Goal: Answer question/provide support

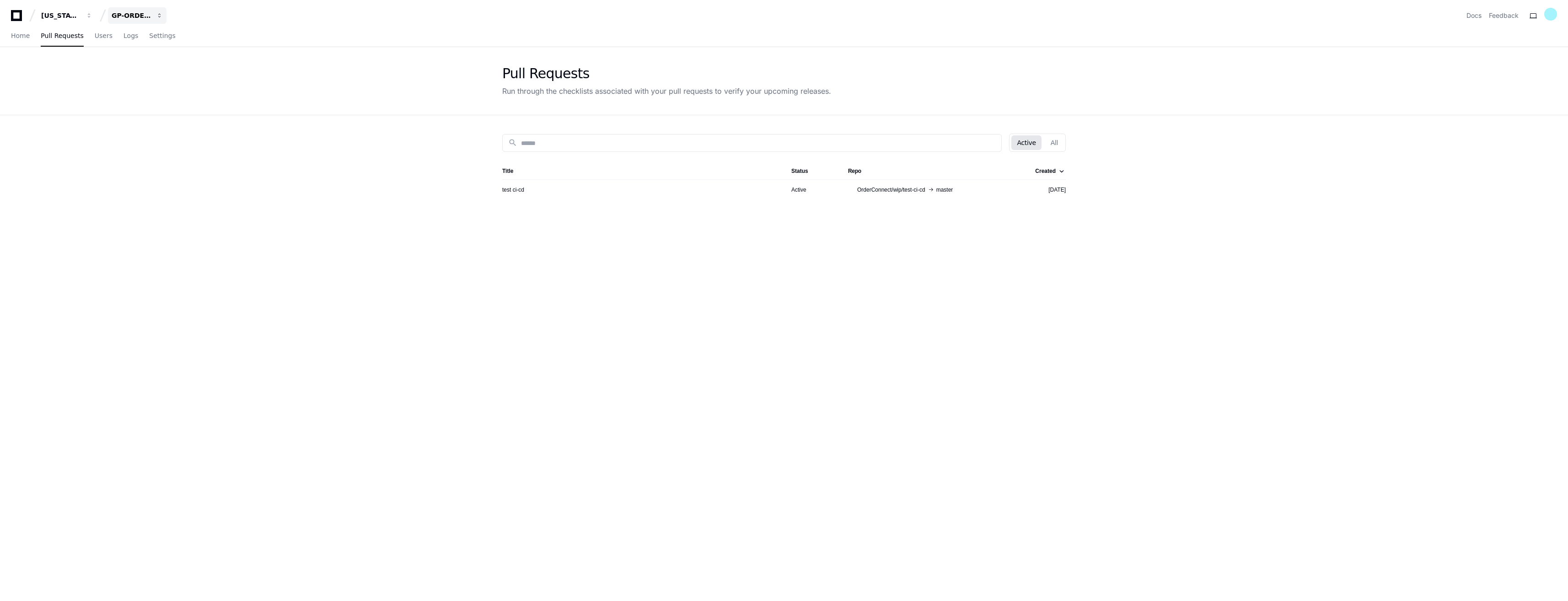
click at [143, 12] on div "GP-ORDERCONNECT" at bounding box center [131, 15] width 40 height 9
click at [160, 84] on span "GP-Balancing" at bounding box center [149, 84] width 46 height 11
click at [95, 38] on span "Users" at bounding box center [103, 35] width 18 height 5
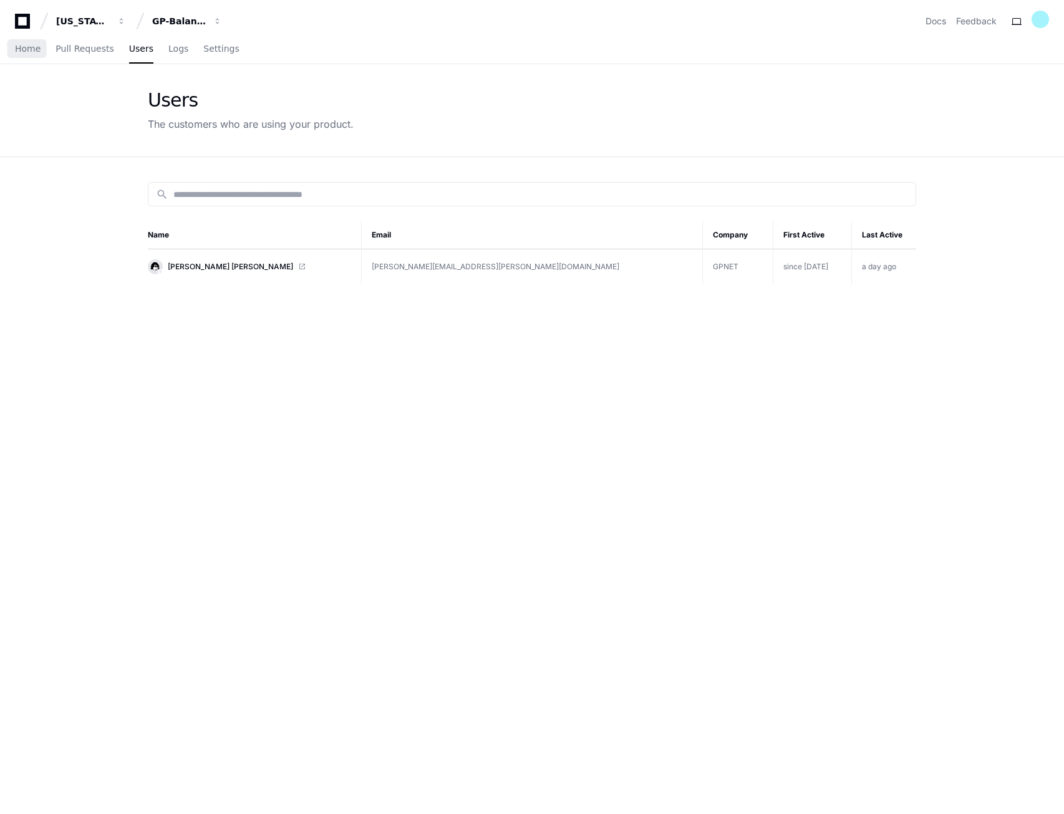
drag, startPoint x: 27, startPoint y: 52, endPoint x: 30, endPoint y: 64, distance: 12.7
click at [27, 52] on span "Home" at bounding box center [28, 48] width 26 height 7
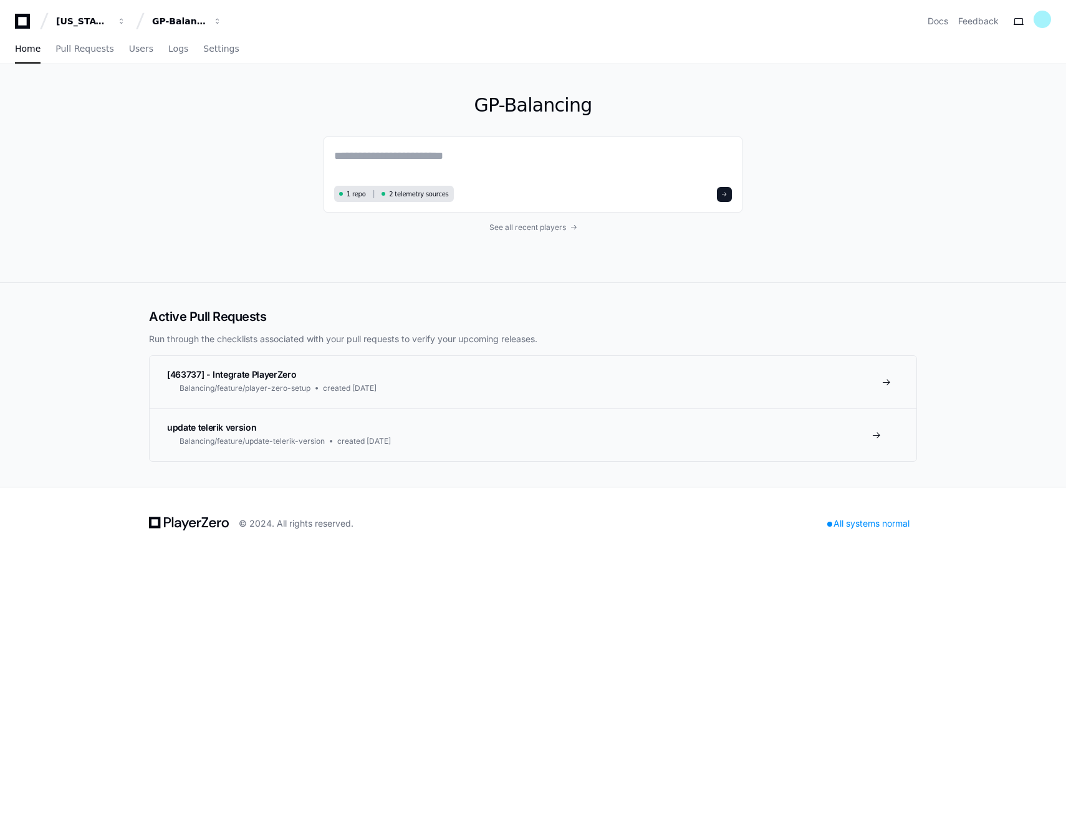
click at [431, 378] on link "[463737] - Integrate PlayerZero Balancing/feature/player-zero-setup created 6 d…" at bounding box center [533, 382] width 767 height 52
click at [886, 382] on span at bounding box center [887, 382] width 10 height 10
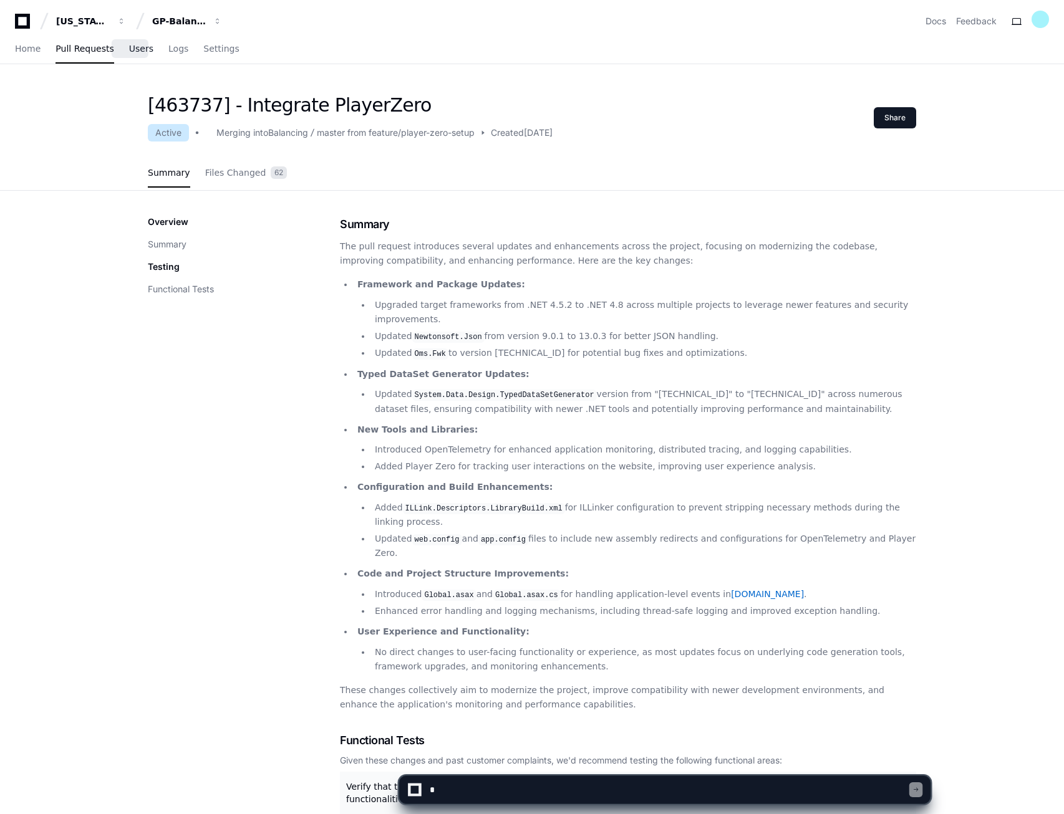
click at [129, 47] on span "Users" at bounding box center [141, 48] width 24 height 7
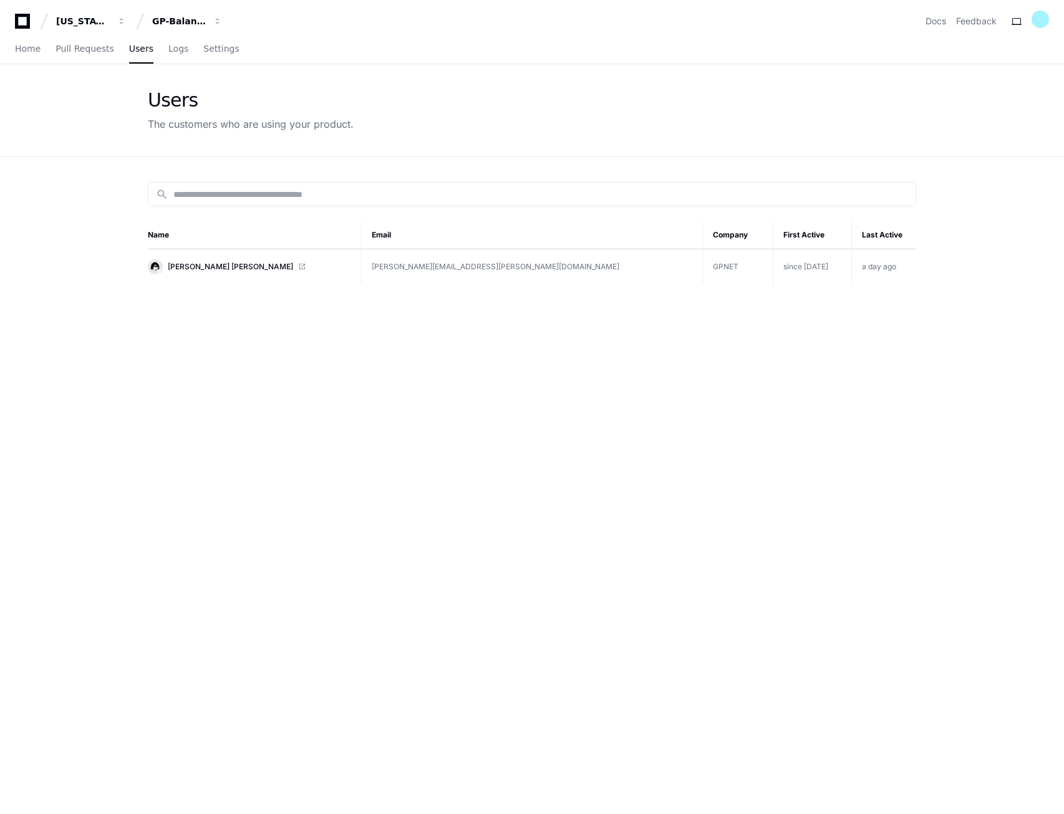
click at [433, 464] on div "search Name Email Company First Active Last Active Walter Yunnuen Garcia walter…" at bounding box center [532, 564] width 798 height 814
click at [168, 56] on link "Logs" at bounding box center [178, 49] width 20 height 29
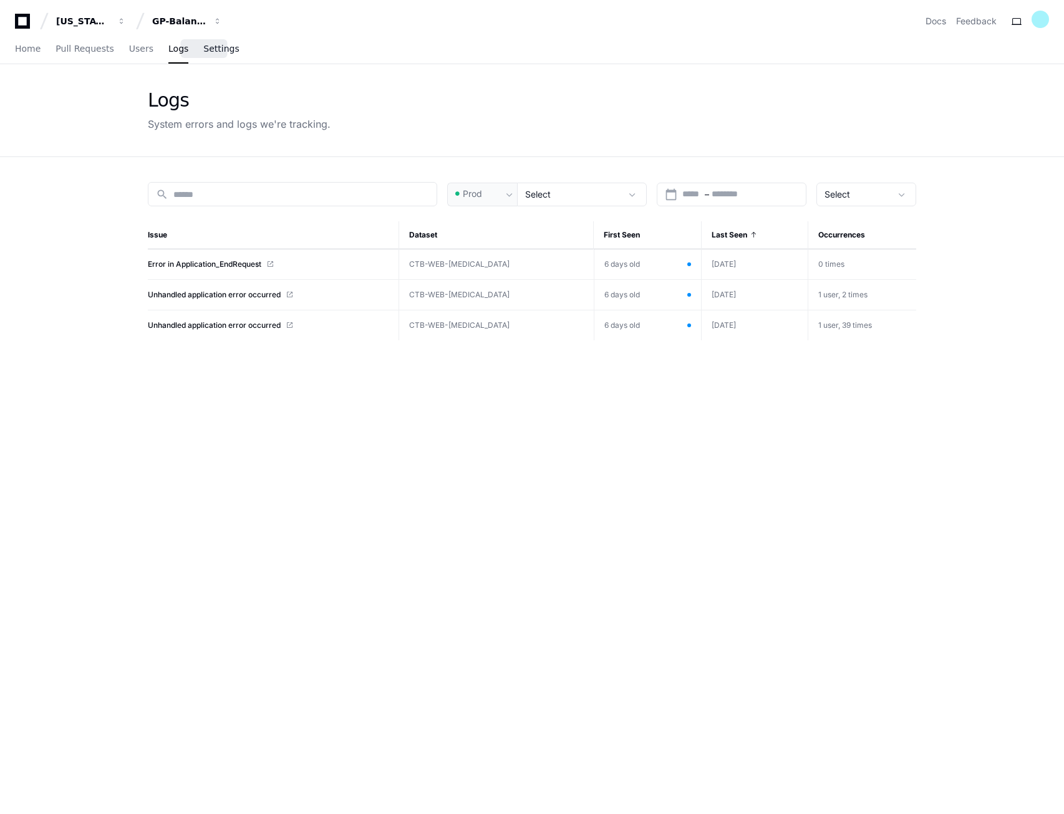
click at [206, 52] on span "Settings" at bounding box center [221, 48] width 36 height 7
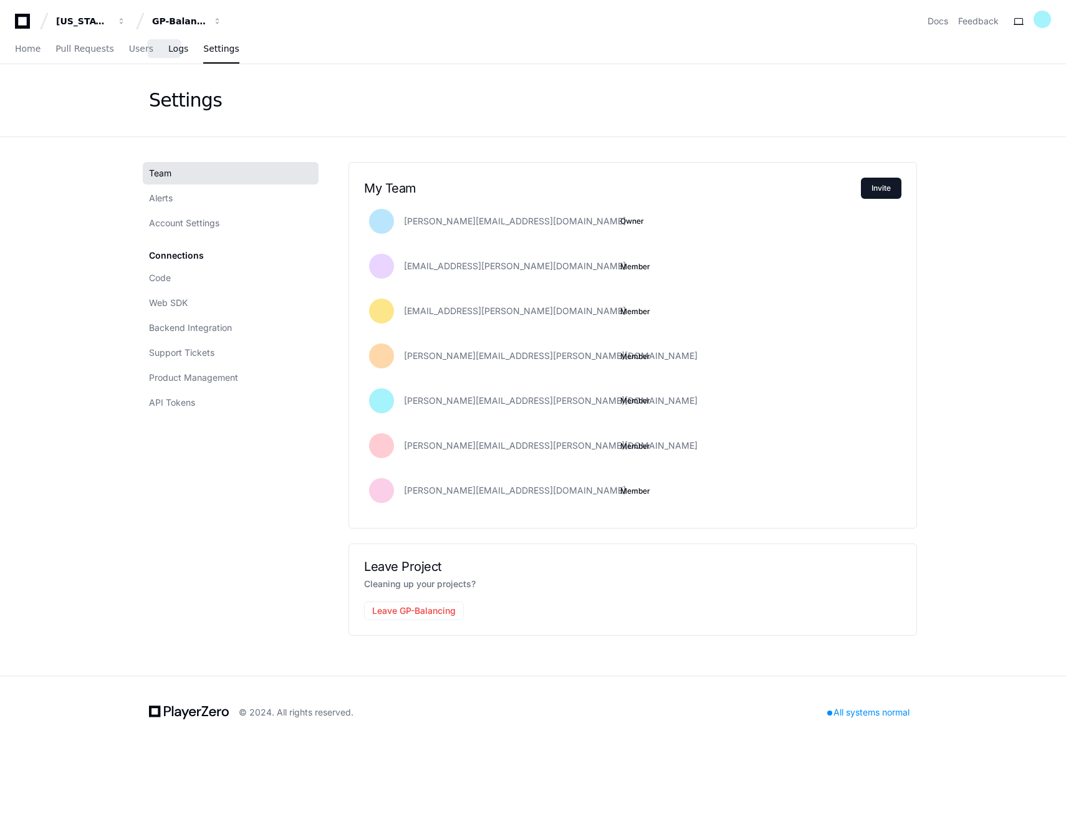
click at [172, 52] on span "Logs" at bounding box center [178, 48] width 20 height 7
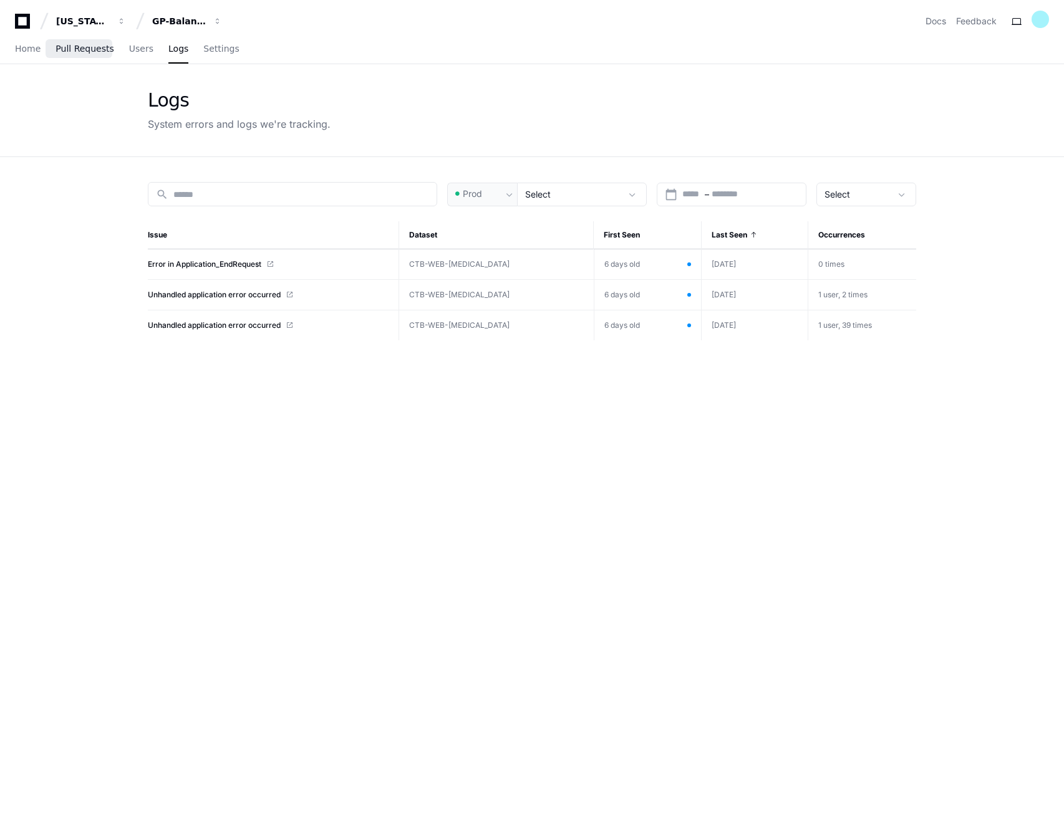
click at [70, 52] on span "Pull Requests" at bounding box center [84, 48] width 58 height 7
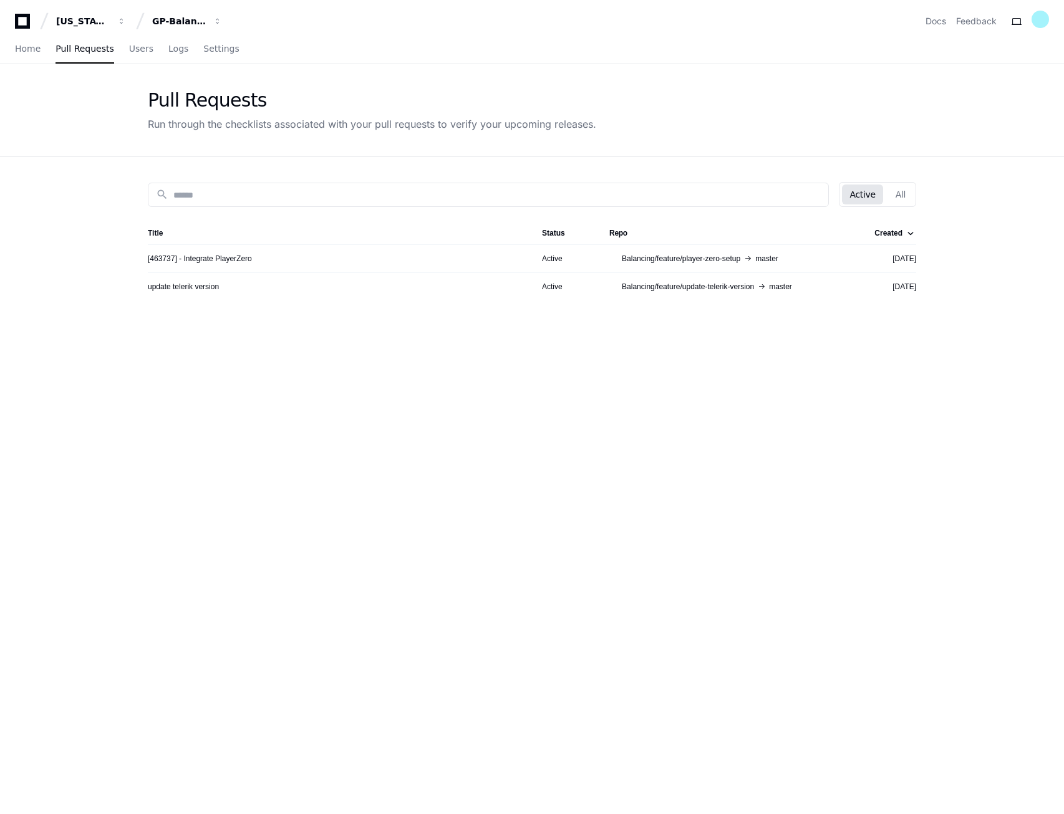
drag, startPoint x: 408, startPoint y: 425, endPoint x: 349, endPoint y: 373, distance: 78.2
click at [408, 425] on div "search Active All Title Status Repo Created [463737] - Integrate PlayerZero Act…" at bounding box center [532, 564] width 798 height 814
click at [168, 49] on span "Logs" at bounding box center [178, 48] width 20 height 7
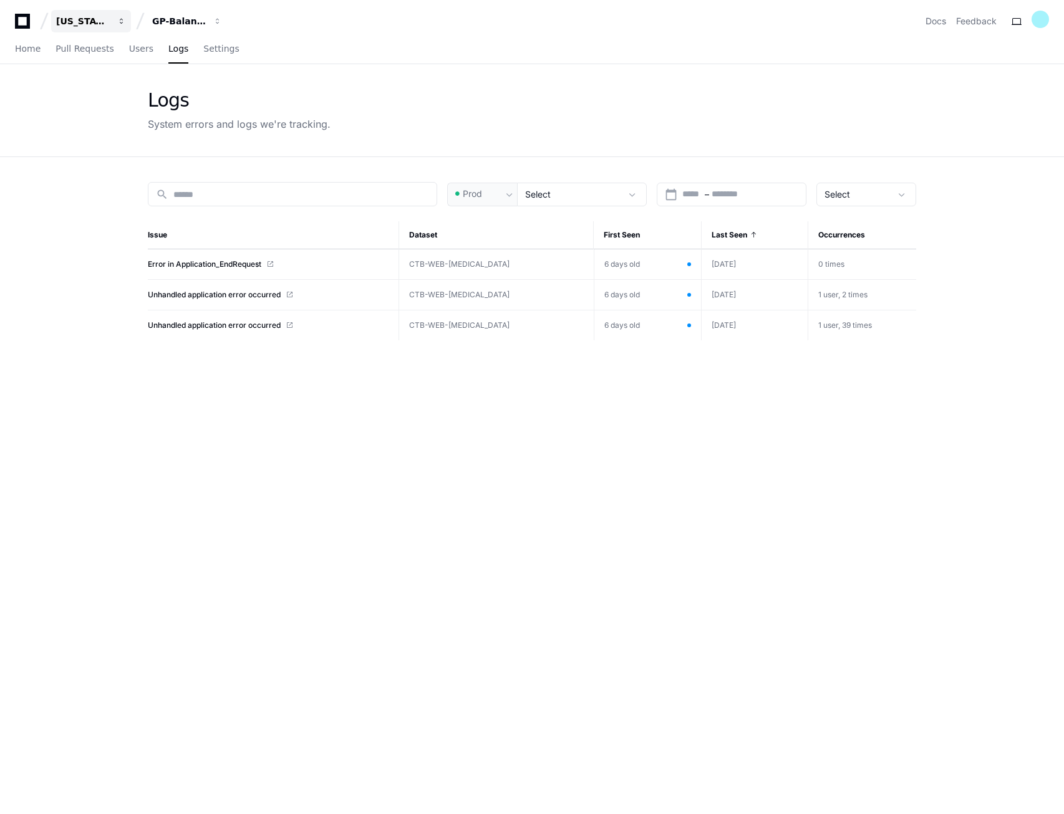
click at [101, 25] on div "[US_STATE] Pacific" at bounding box center [83, 21] width 54 height 12
click at [411, 78] on div "Logs System errors and logs we're tracking." at bounding box center [532, 110] width 798 height 92
click at [180, 17] on div "GP-Balancing" at bounding box center [179, 21] width 54 height 12
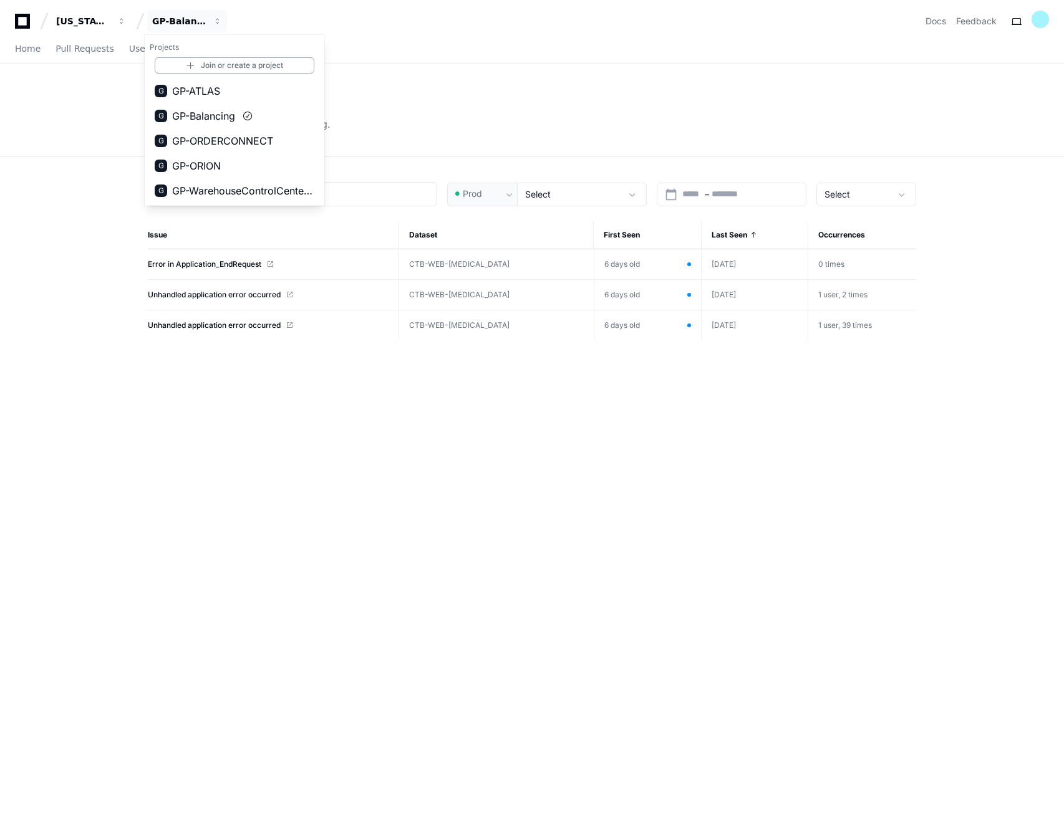
click at [426, 107] on div "Logs System errors and logs we're tracking." at bounding box center [532, 110] width 768 height 42
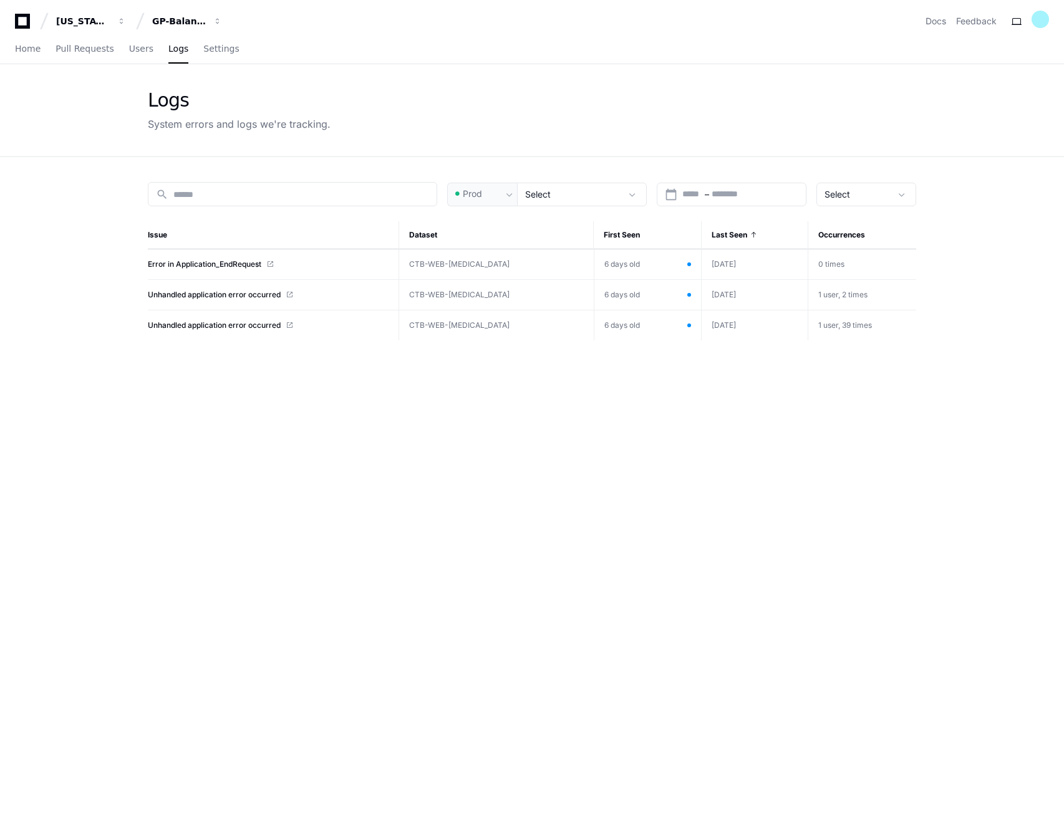
click at [21, 21] on icon at bounding box center [22, 21] width 25 height 15
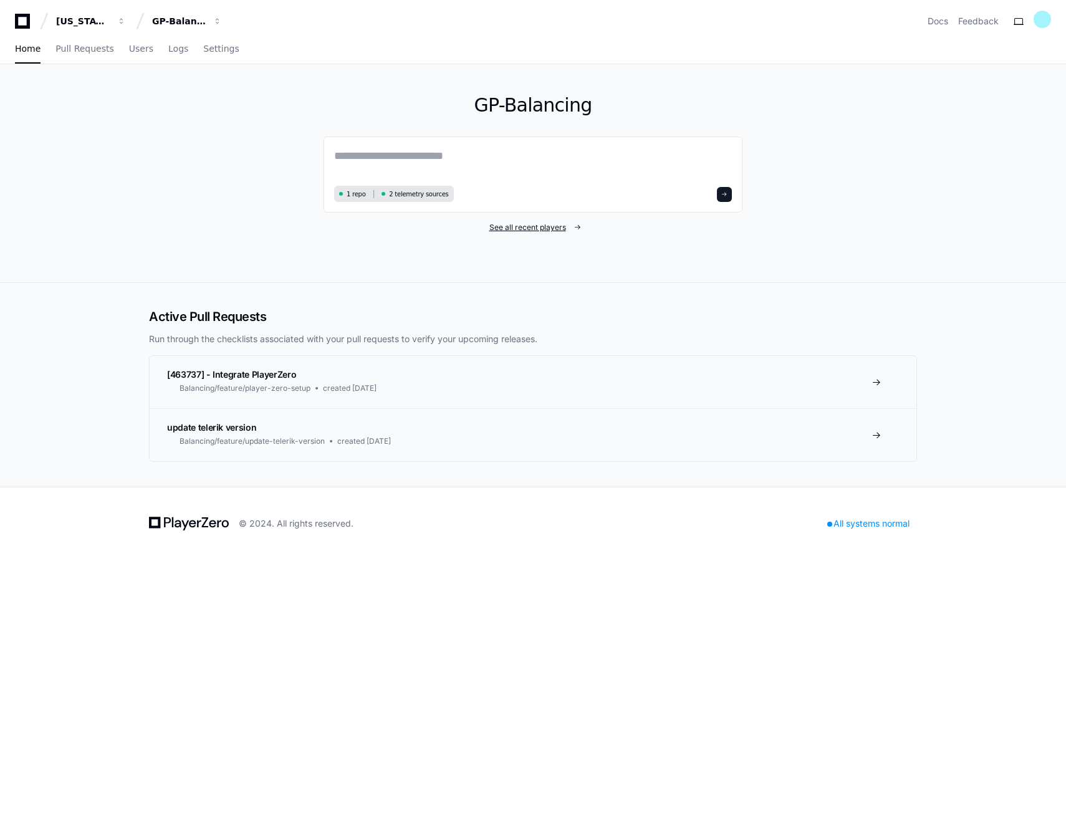
click at [534, 224] on span "See all recent players" at bounding box center [527, 228] width 77 height 10
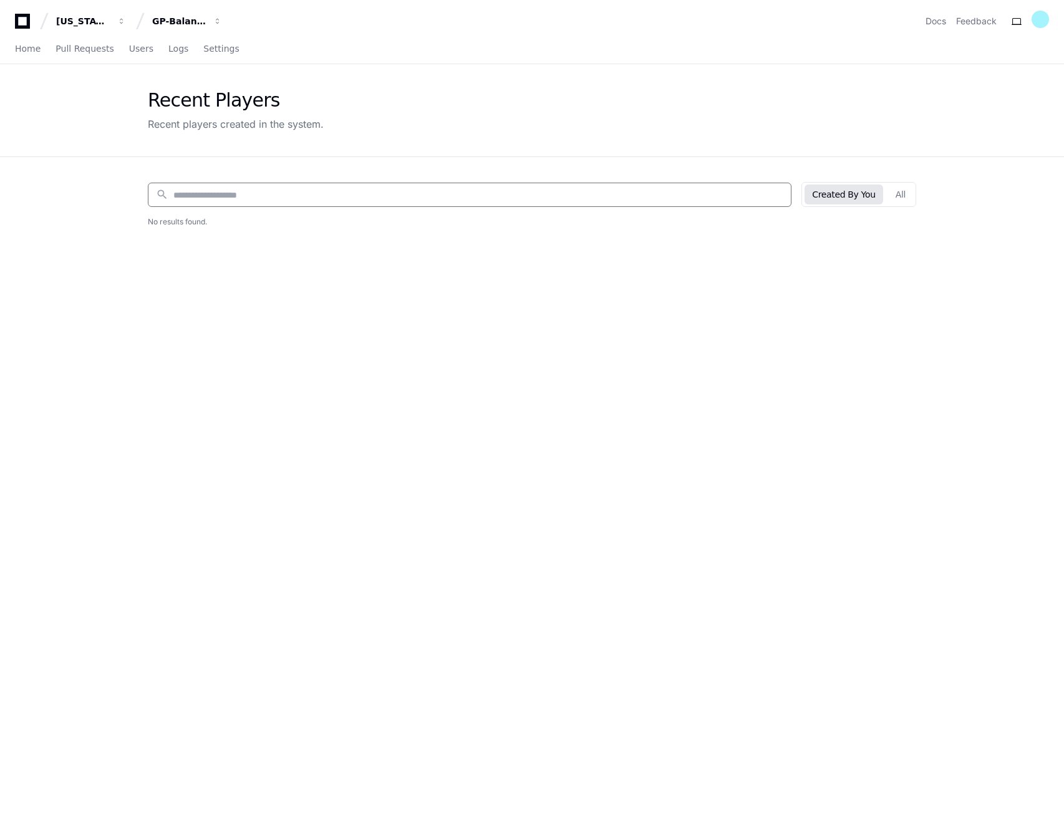
click at [230, 195] on input at bounding box center [478, 195] width 610 height 12
click at [407, 310] on div "search Created By You All Title Creator Created No results found." at bounding box center [532, 564] width 798 height 814
click at [165, 282] on div "search Created By You All Title Creator Created No results found." at bounding box center [532, 564] width 798 height 814
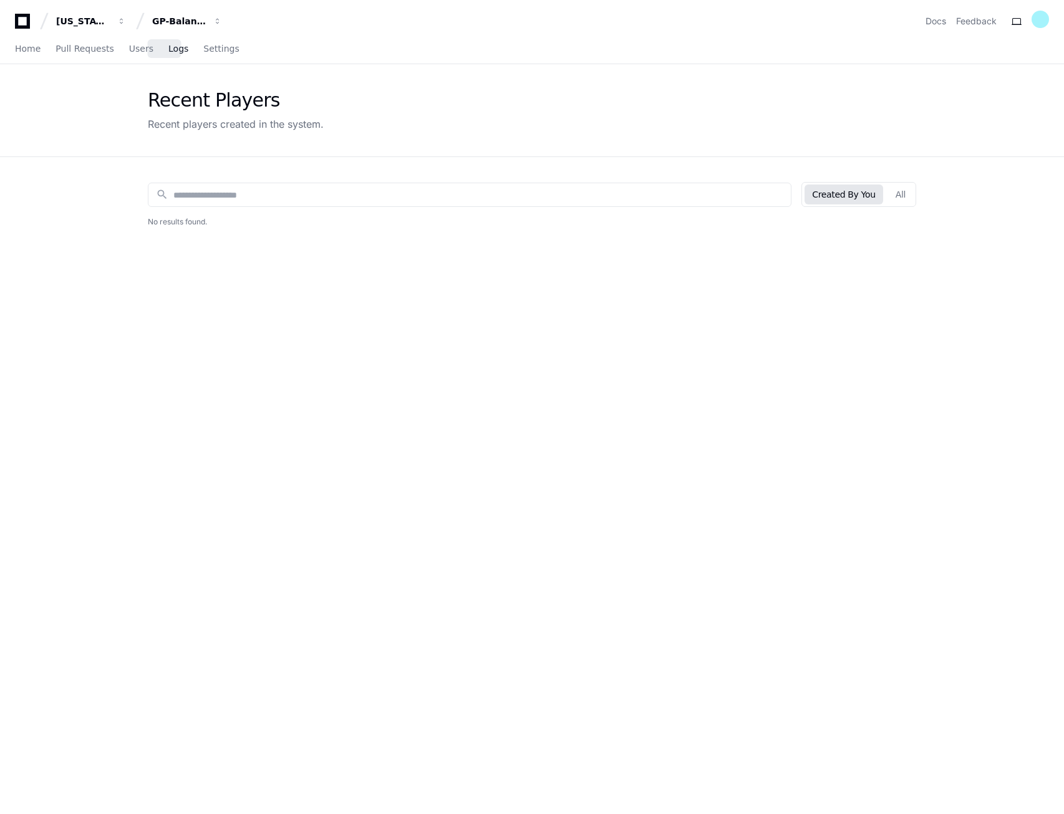
click at [168, 49] on span "Logs" at bounding box center [178, 48] width 20 height 7
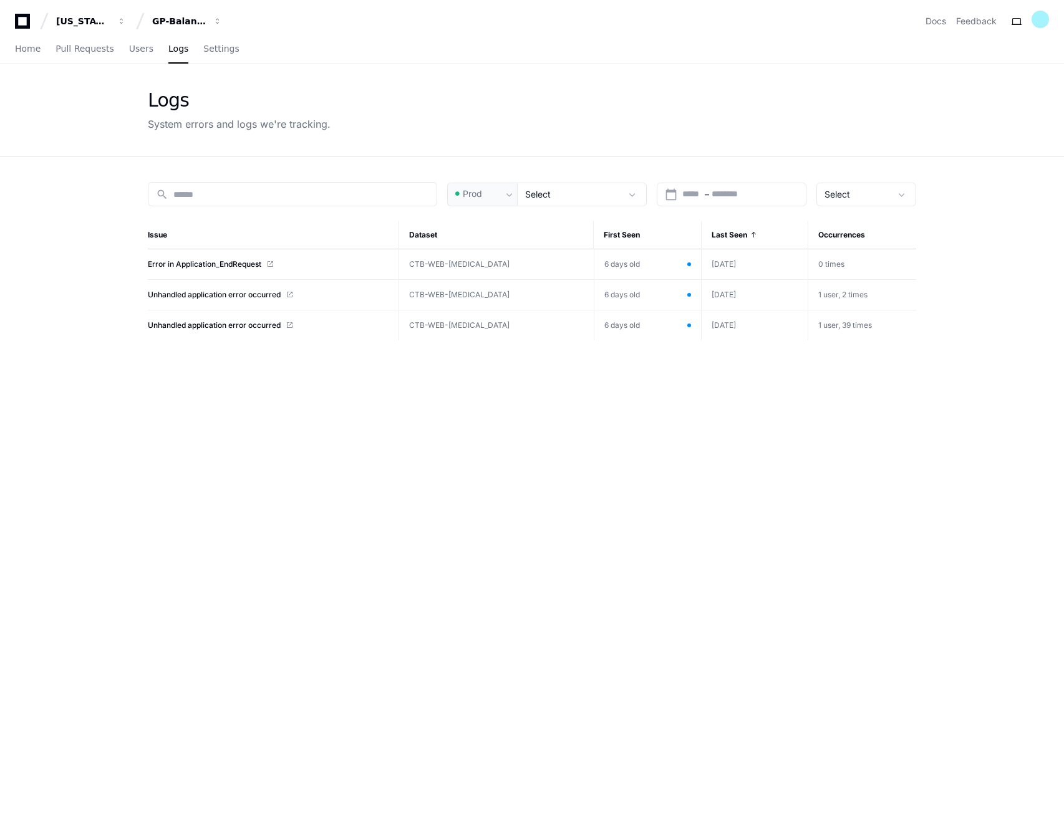
click at [323, 445] on div "search Prod Select calendar_today Start – End date Select Issue Dataset First S…" at bounding box center [532, 564] width 798 height 814
click at [203, 39] on link "Settings" at bounding box center [221, 49] width 36 height 29
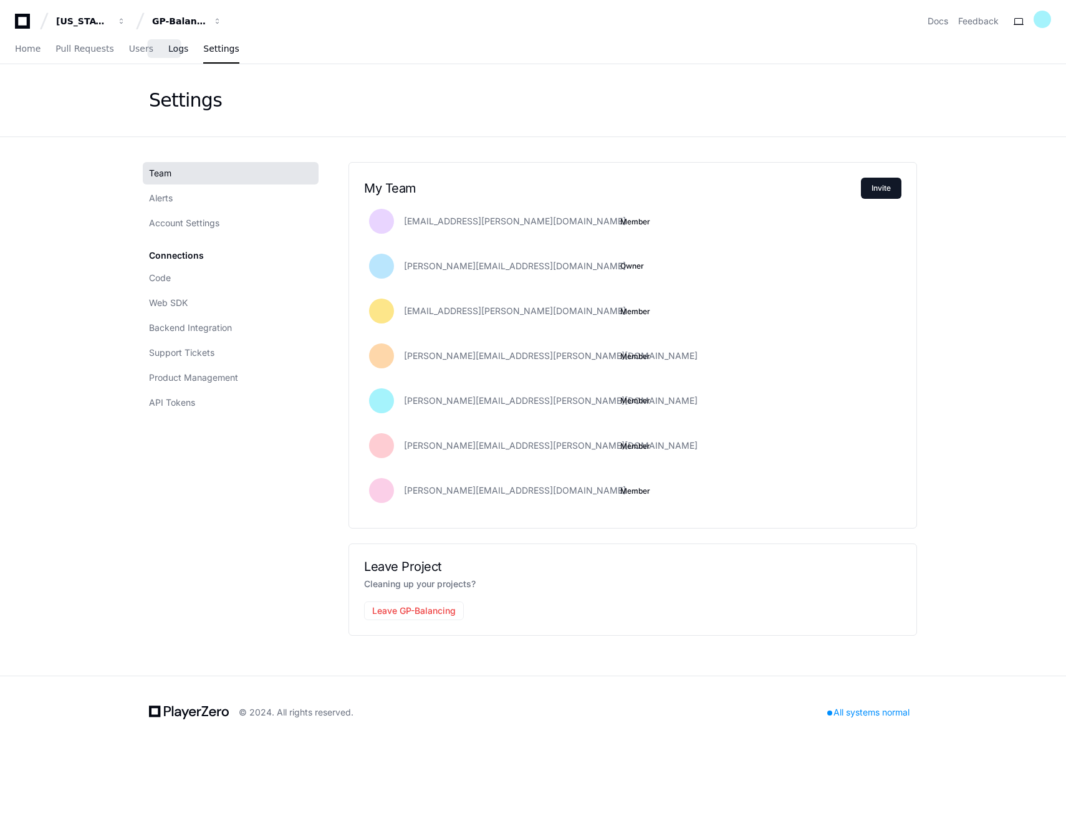
click at [168, 48] on span "Logs" at bounding box center [178, 48] width 20 height 7
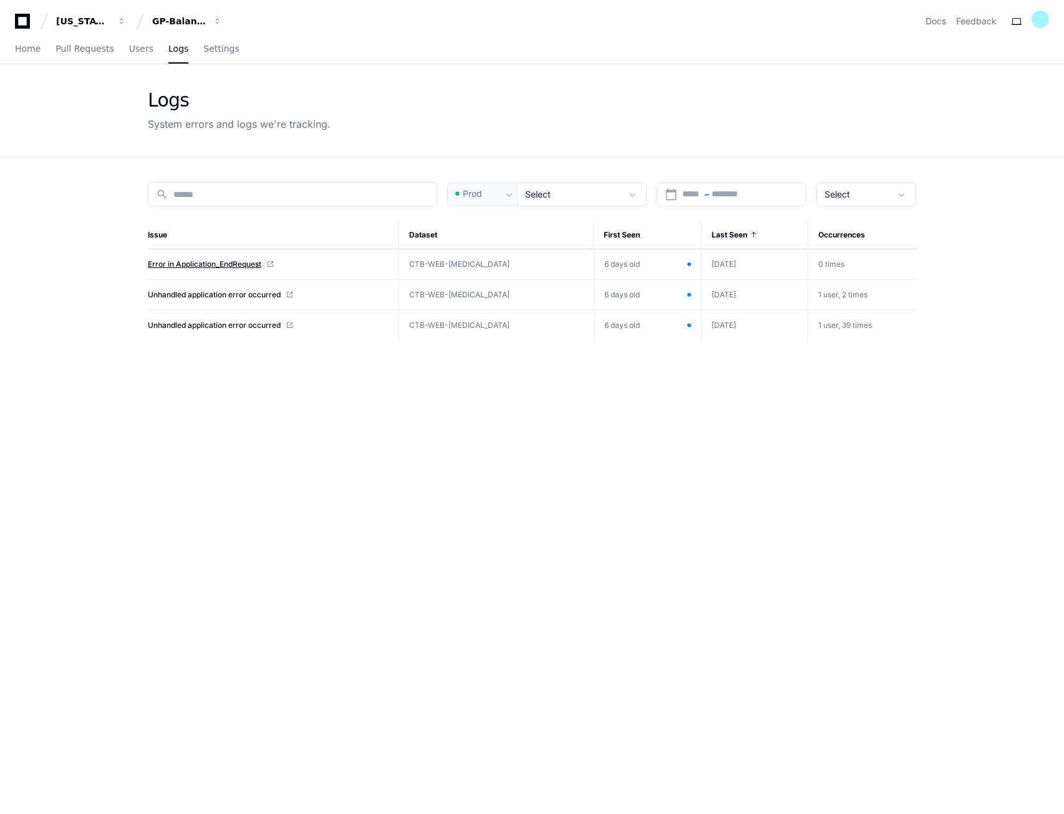
click at [208, 264] on span "Error in Application_EndRequest" at bounding box center [204, 264] width 113 height 10
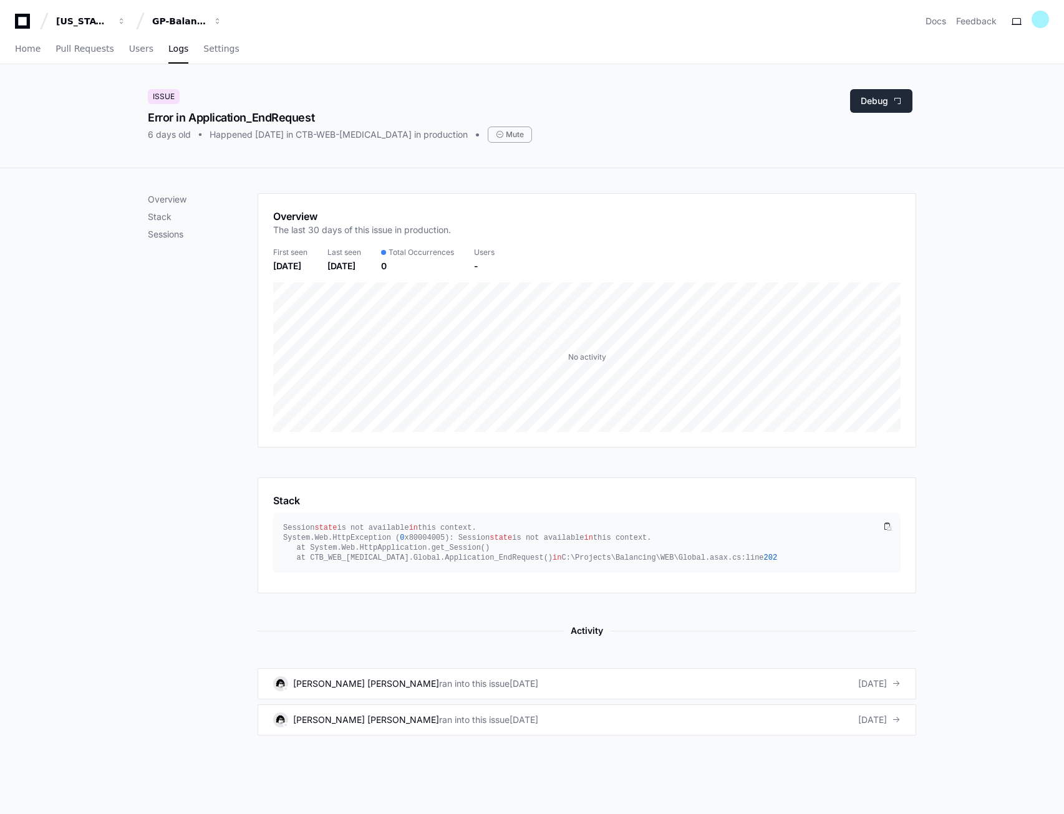
drag, startPoint x: 881, startPoint y: 93, endPoint x: 871, endPoint y: 96, distance: 10.5
click at [881, 93] on button "Debug" at bounding box center [881, 101] width 62 height 24
click at [169, 46] on span "Logs" at bounding box center [178, 48] width 20 height 7
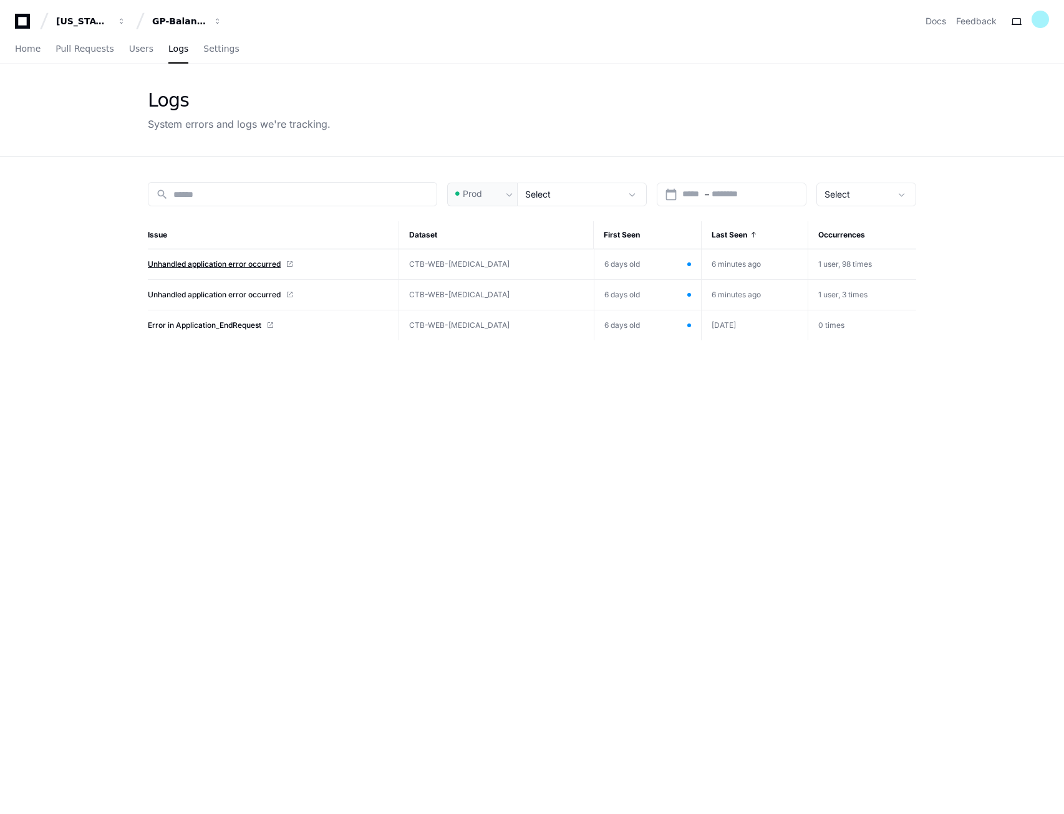
click at [254, 265] on span "Unhandled application error occurred" at bounding box center [214, 264] width 133 height 10
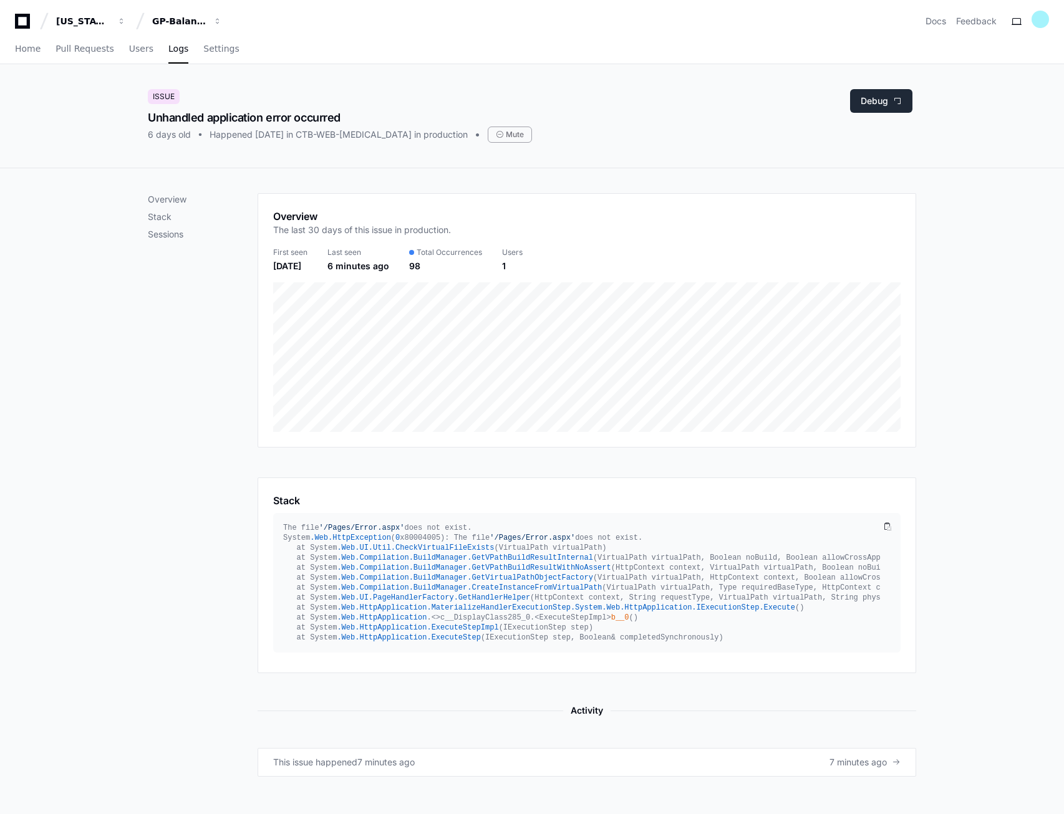
click at [883, 102] on button "Debug" at bounding box center [881, 101] width 62 height 24
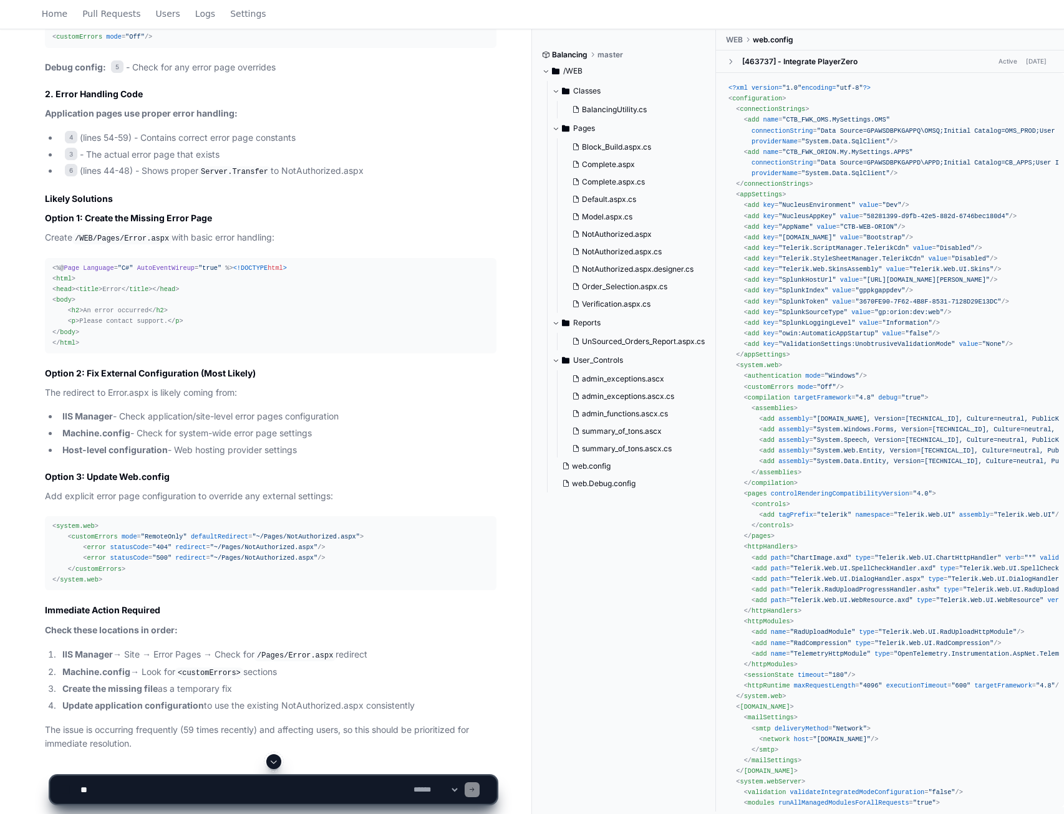
scroll to position [1147, 0]
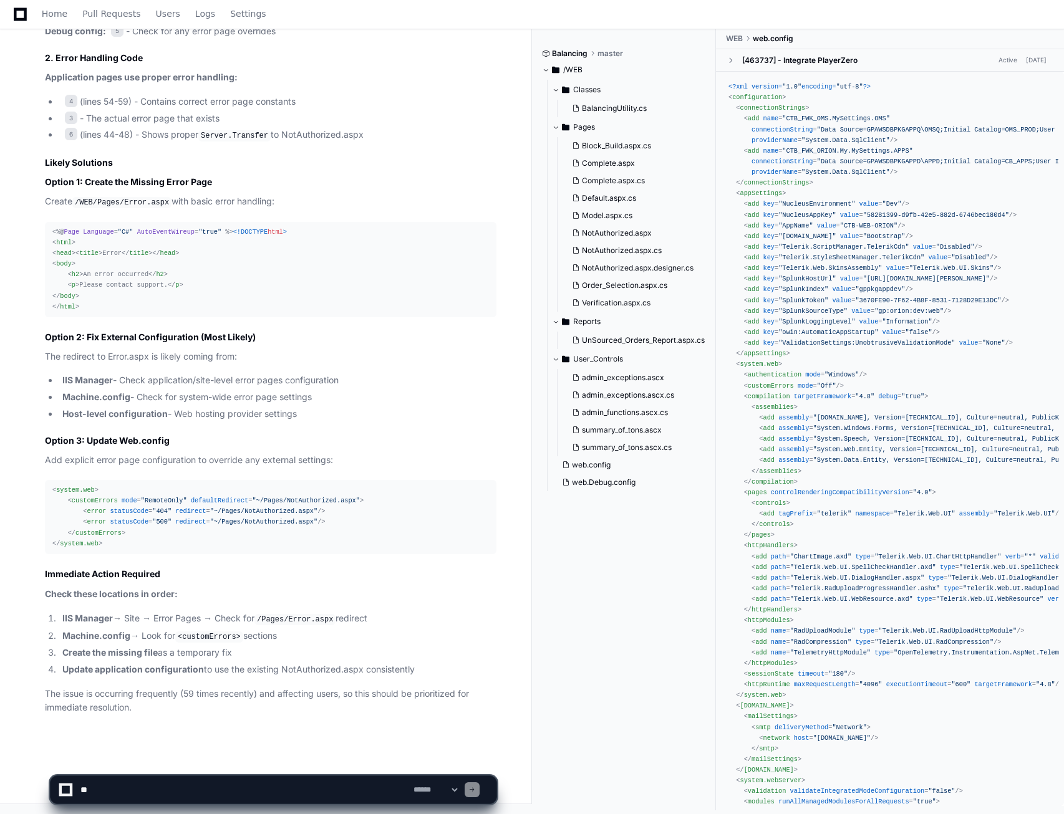
click at [139, 790] on textarea at bounding box center [244, 789] width 333 height 27
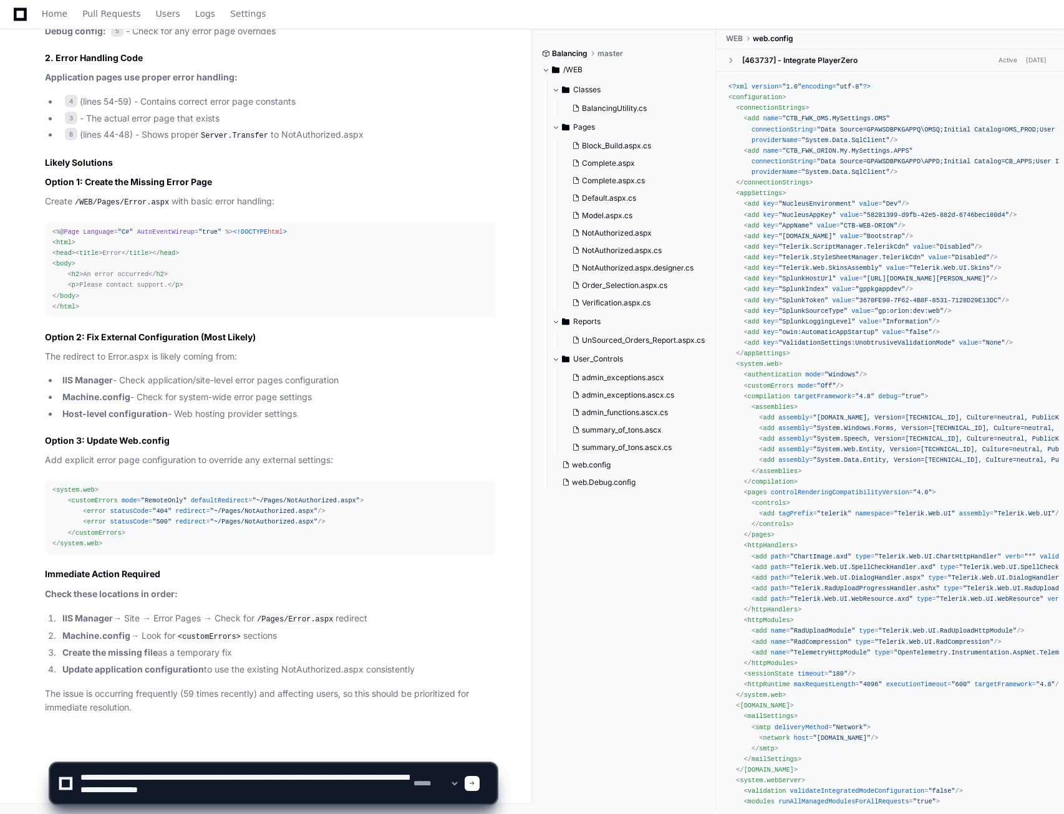
scroll to position [4, 0]
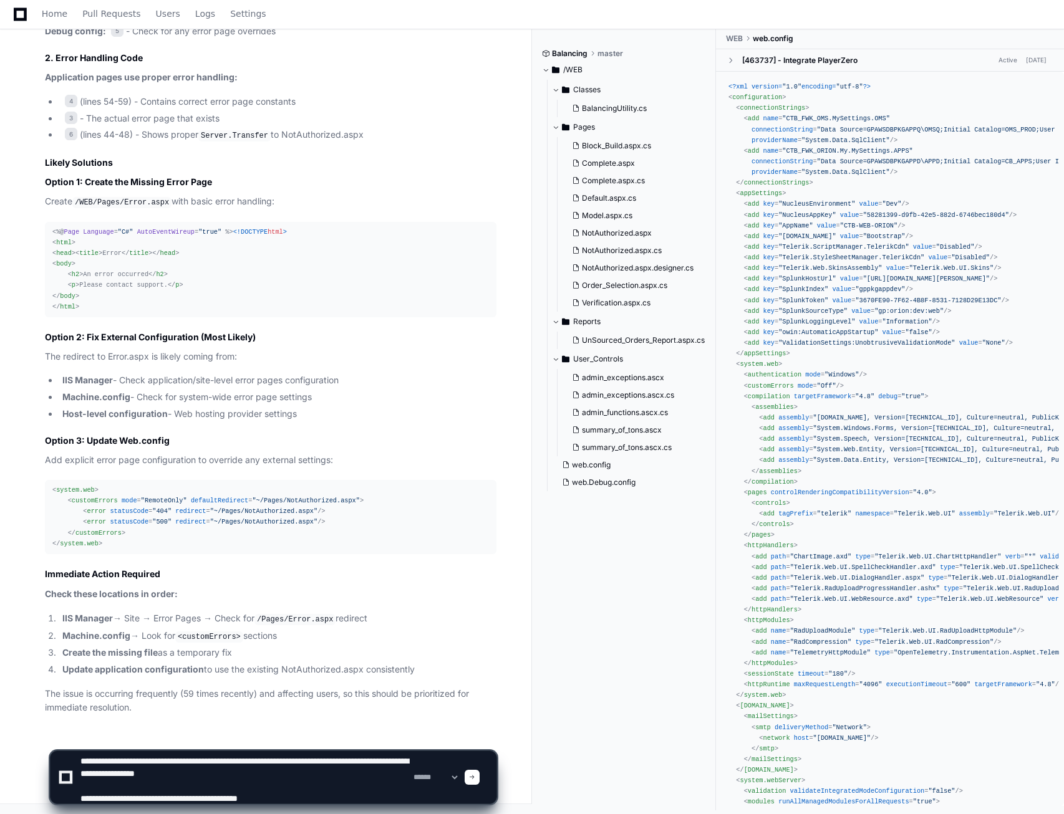
paste textarea "**********"
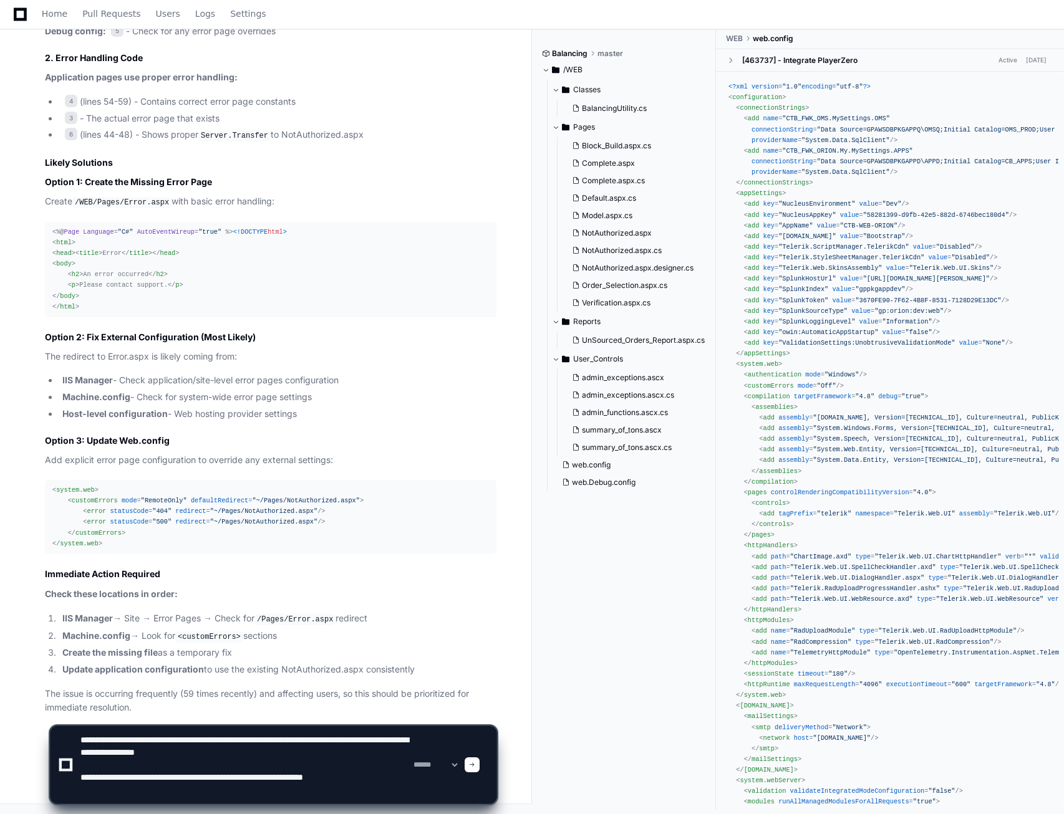
paste textarea "**********"
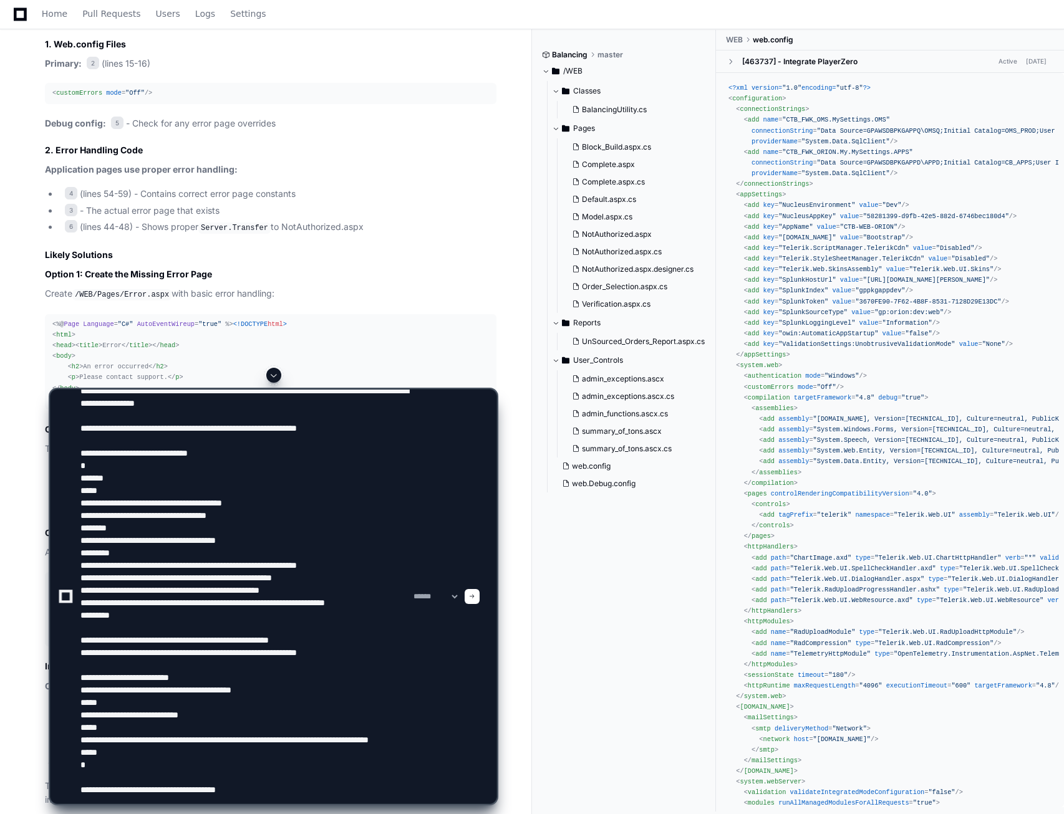
scroll to position [835, 0]
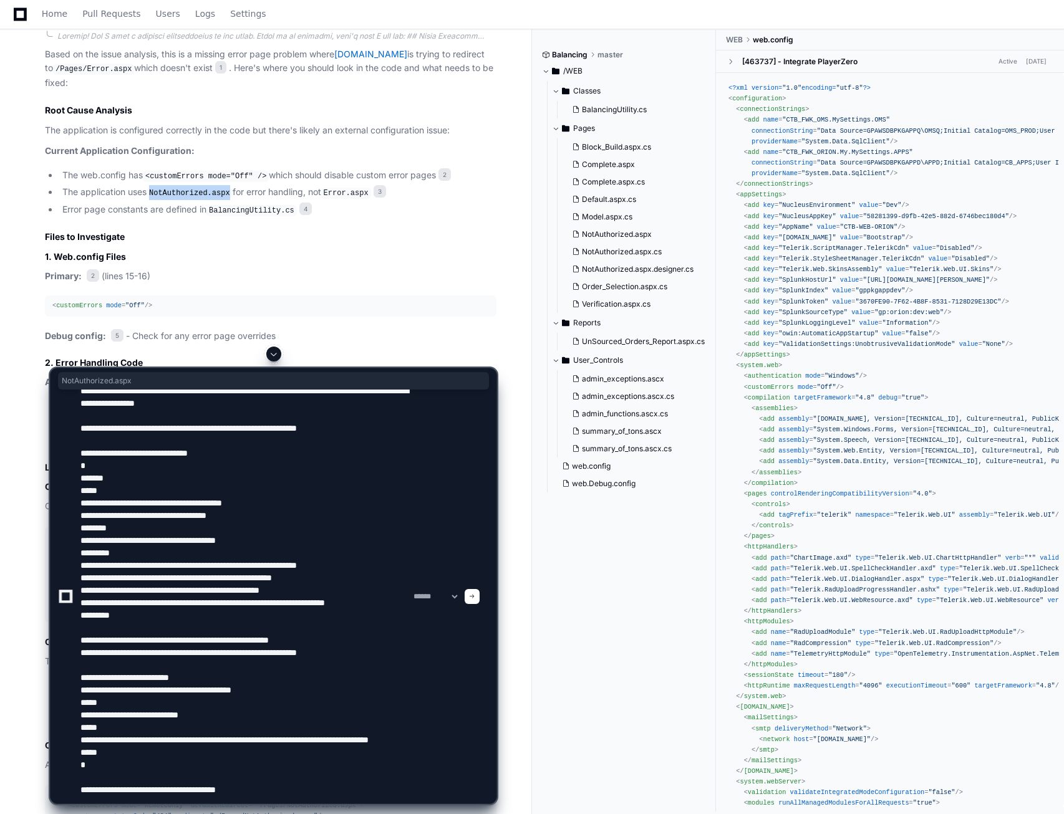
drag, startPoint x: 153, startPoint y: 195, endPoint x: 226, endPoint y: 196, distance: 72.9
click at [226, 196] on code "NotAuthorized.aspx" at bounding box center [190, 193] width 86 height 11
copy code "NotAuthorized.aspx"
click at [186, 795] on textarea at bounding box center [244, 597] width 333 height 414
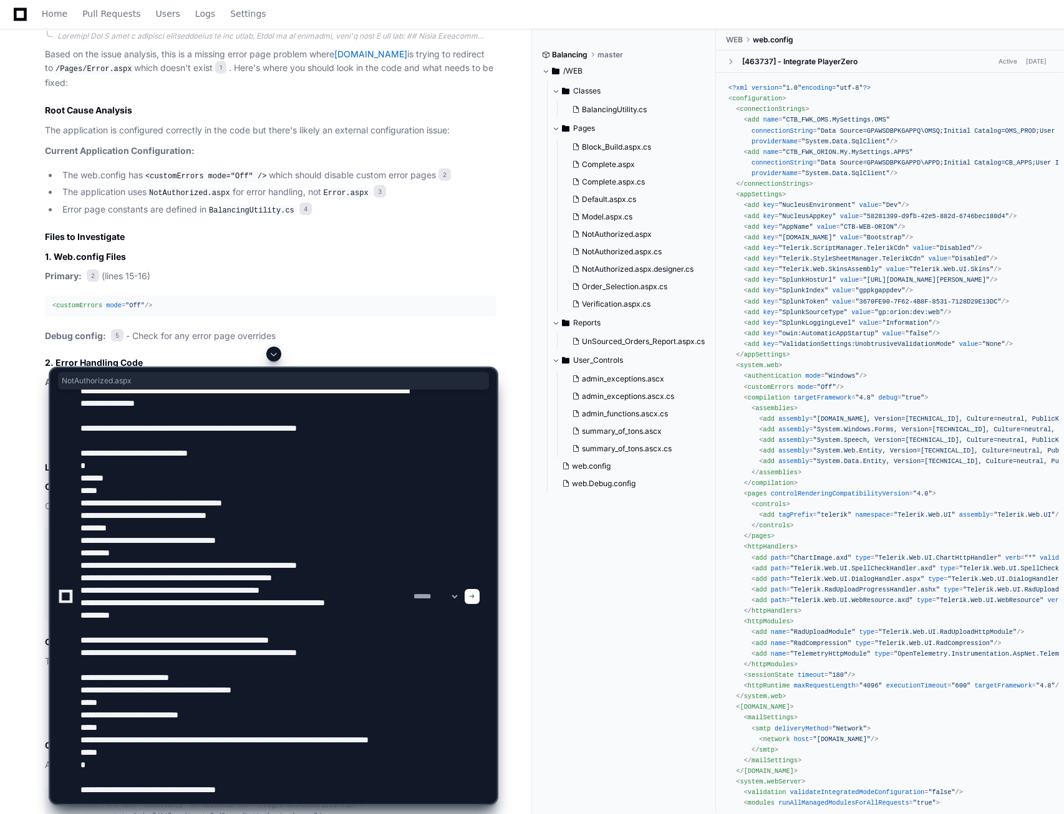
paste textarea "*****"
type textarea "**********"
click at [306, 787] on textarea at bounding box center [244, 597] width 333 height 414
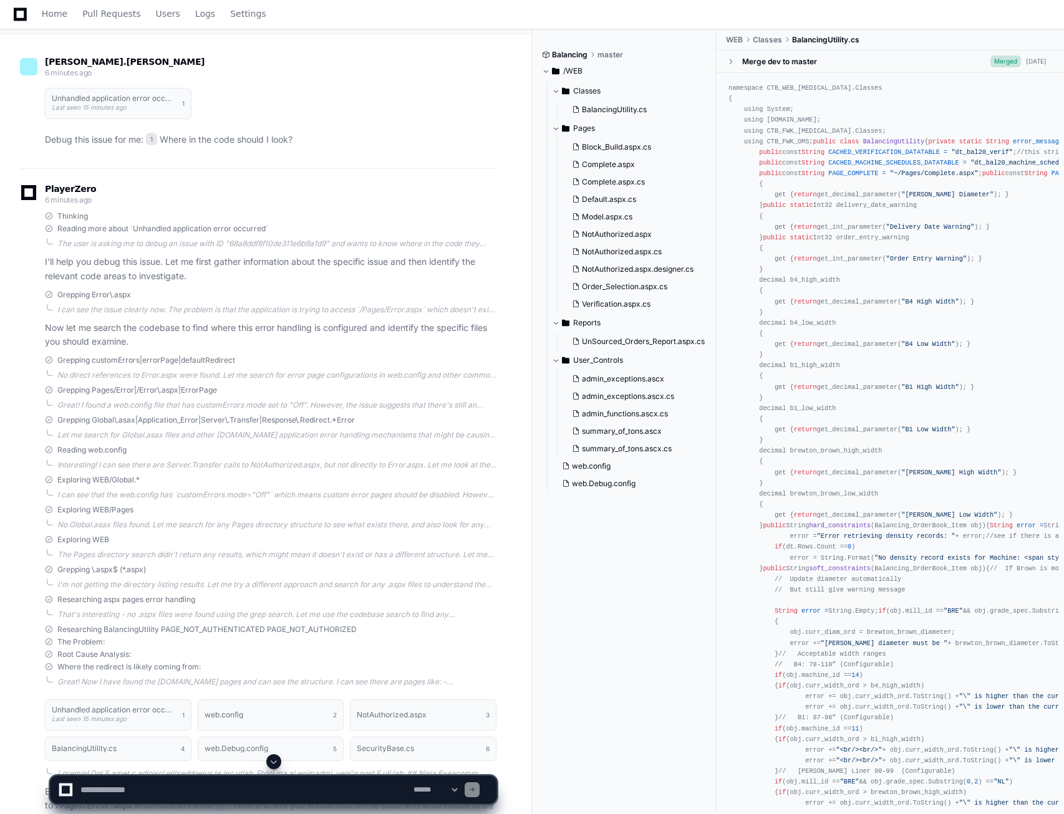
scroll to position [0, 0]
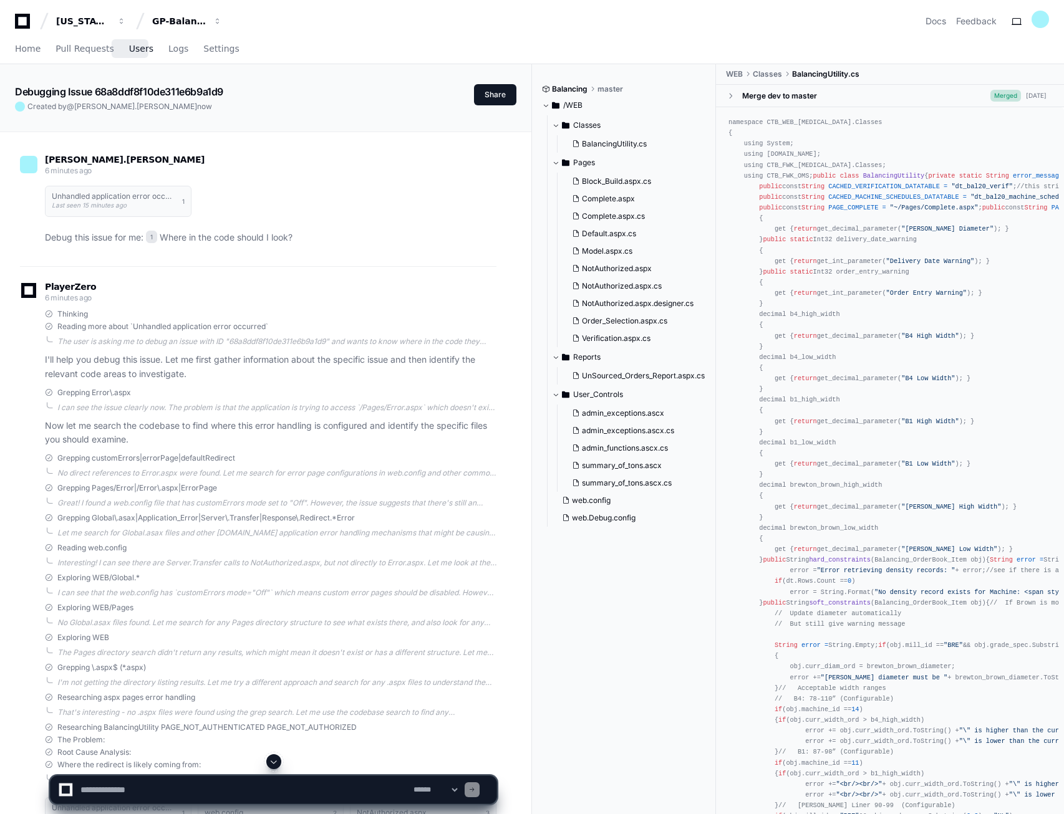
click at [130, 51] on span "Users" at bounding box center [141, 48] width 24 height 7
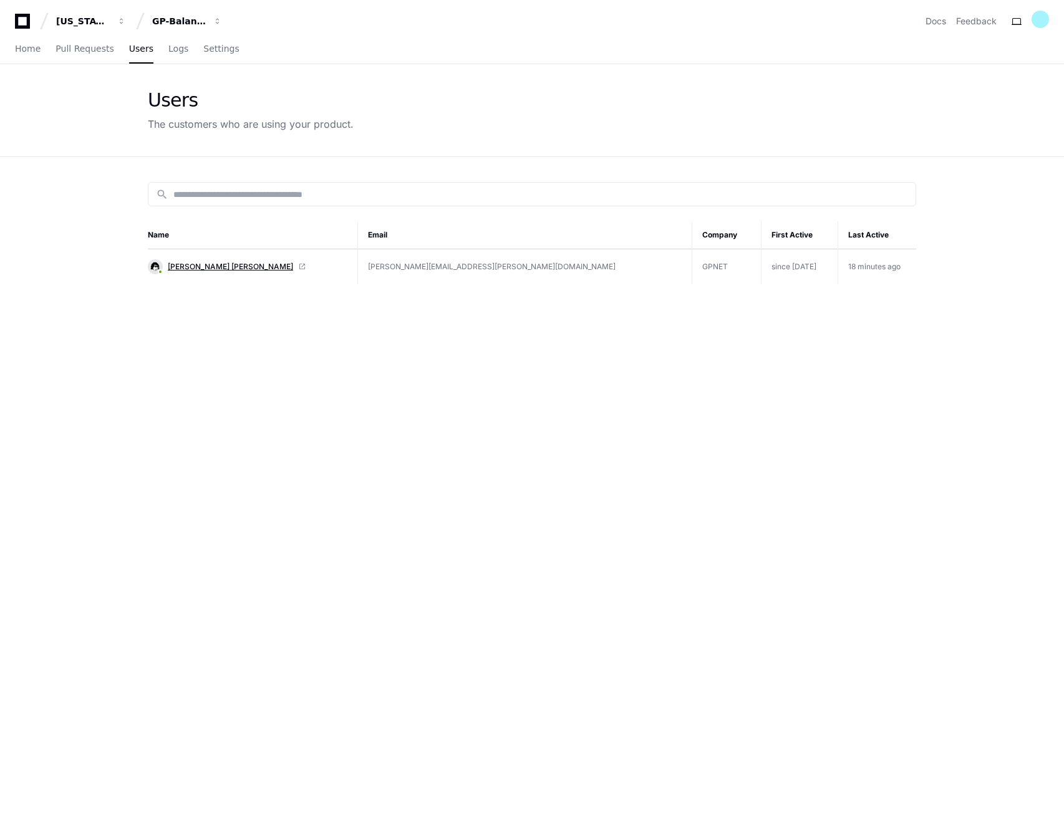
click at [193, 269] on span "[PERSON_NAME] [PERSON_NAME]" at bounding box center [230, 267] width 125 height 10
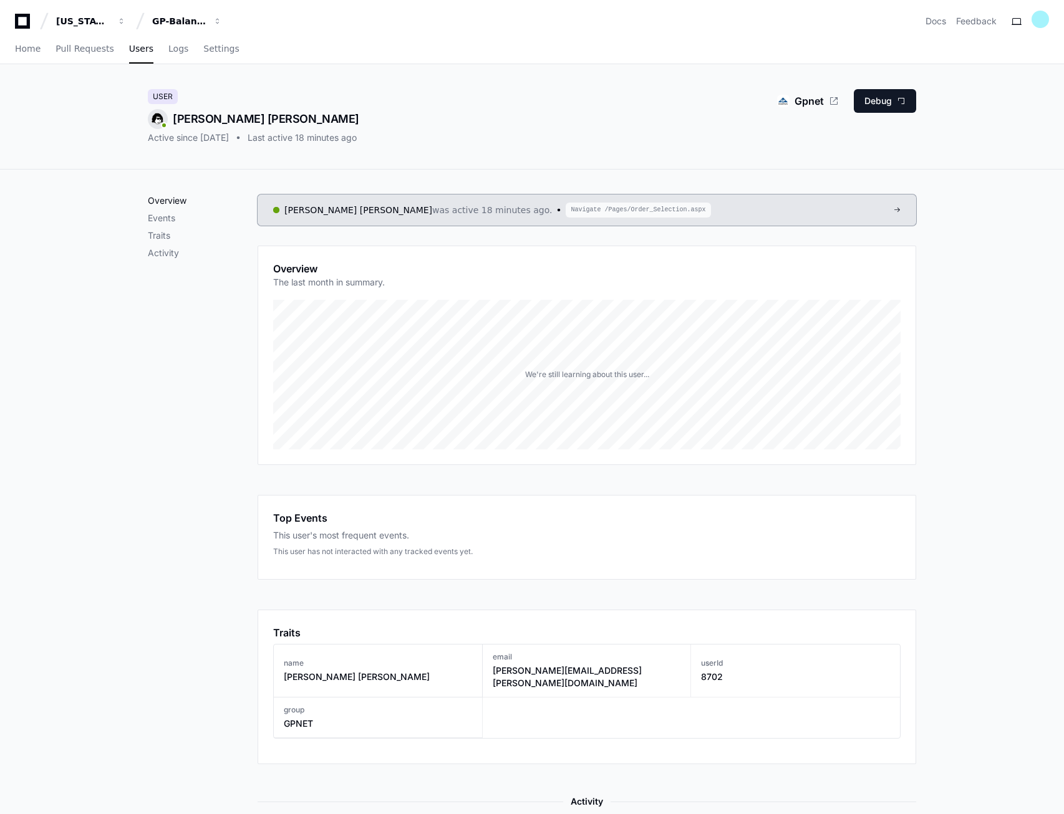
click at [165, 201] on p "Overview" at bounding box center [203, 201] width 110 height 12
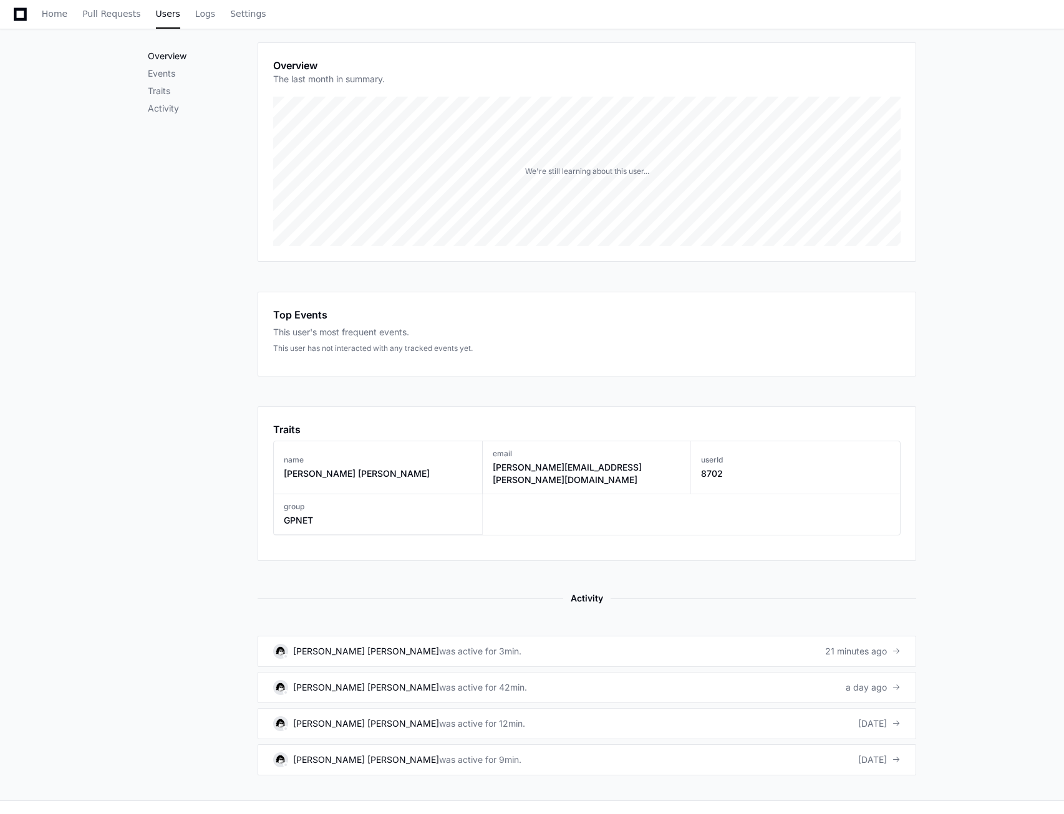
scroll to position [250, 0]
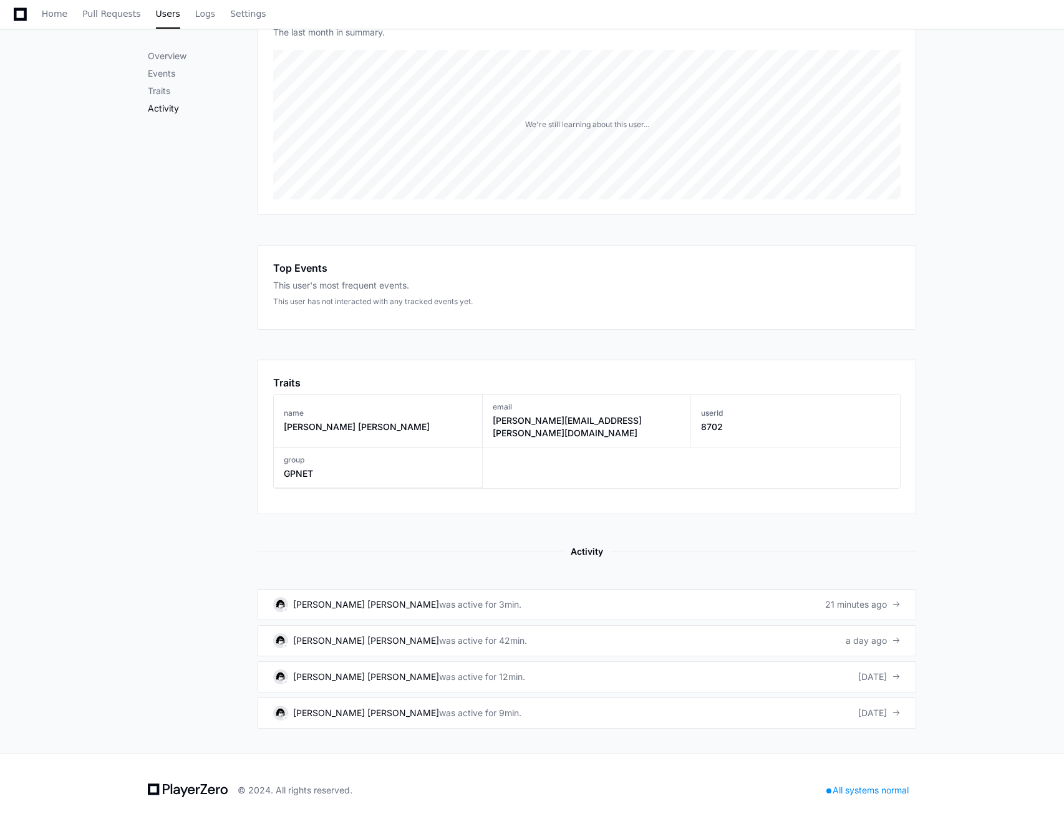
click at [168, 112] on p "Activity" at bounding box center [203, 108] width 110 height 12
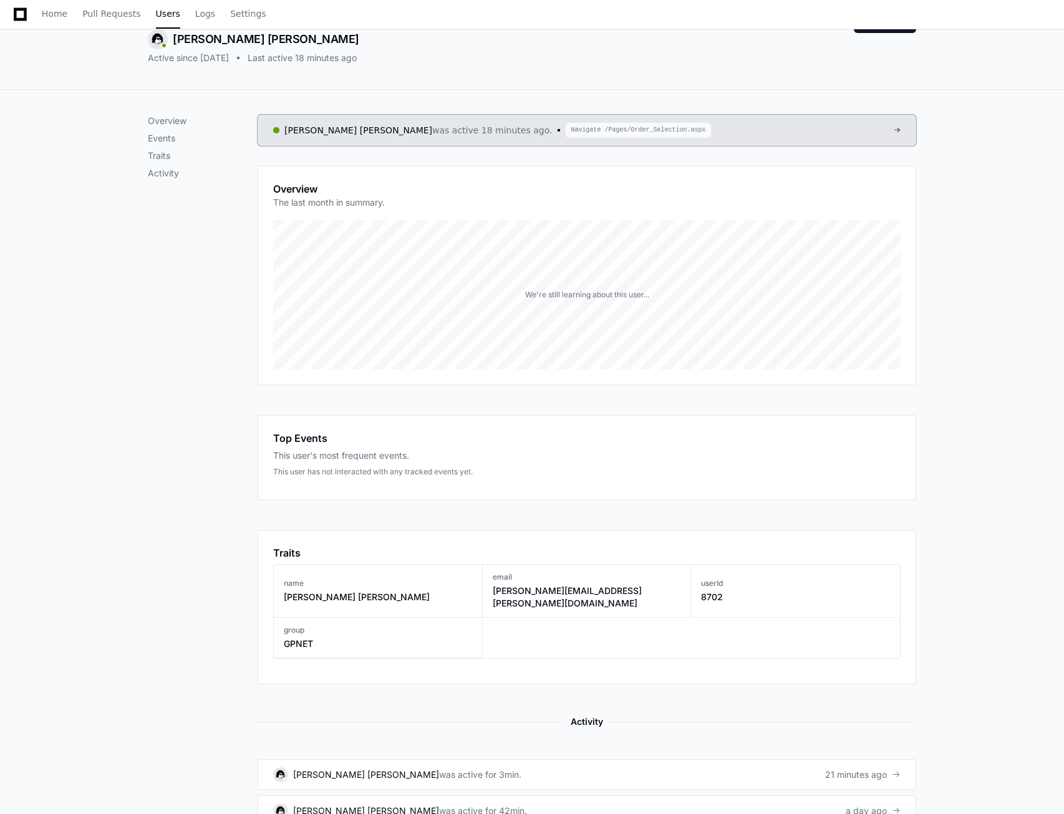
scroll to position [63, 0]
